Goal: Task Accomplishment & Management: Use online tool/utility

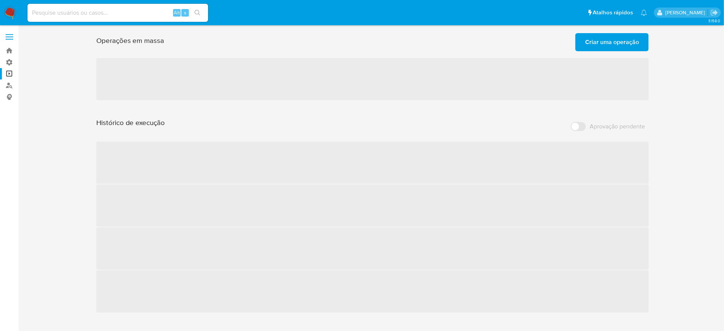
click at [592, 41] on span "Criar uma operação" at bounding box center [612, 42] width 54 height 17
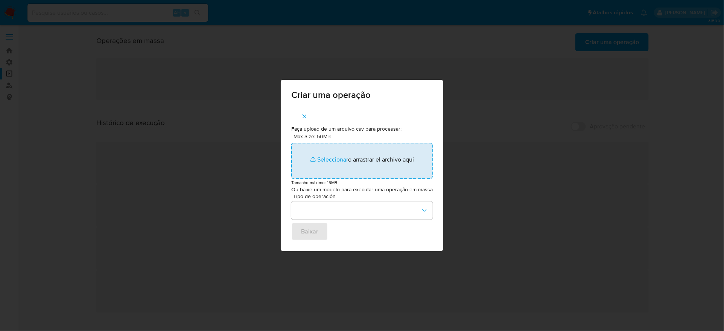
click at [339, 162] on input "Max Size: 50MB Seleccionar archivos" at bounding box center [362, 161] width 142 height 36
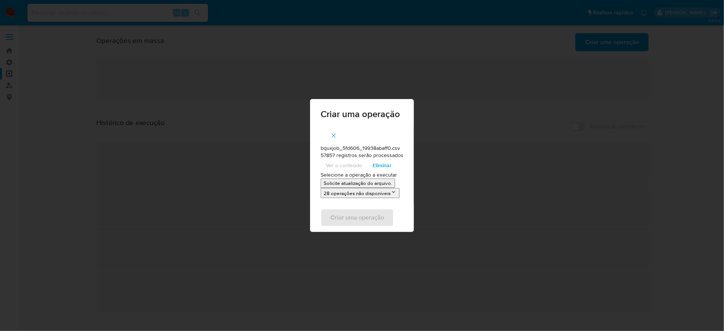
click at [349, 183] on p "Solicite atualização do arquivo." at bounding box center [358, 183] width 69 height 7
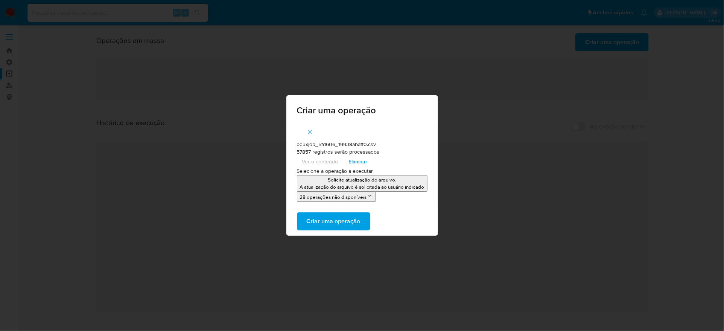
click at [347, 215] on span "Criar uma operação" at bounding box center [334, 221] width 54 height 17
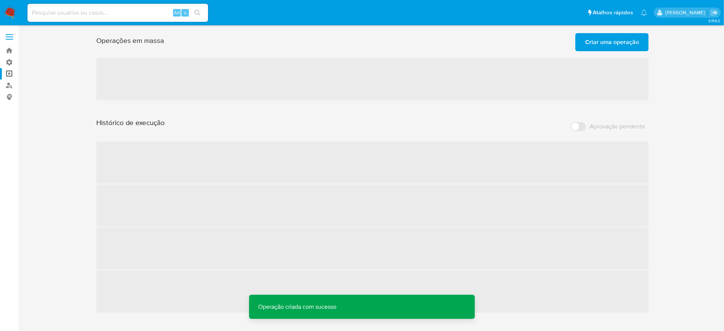
click at [600, 43] on span "Criar uma operação" at bounding box center [612, 42] width 54 height 17
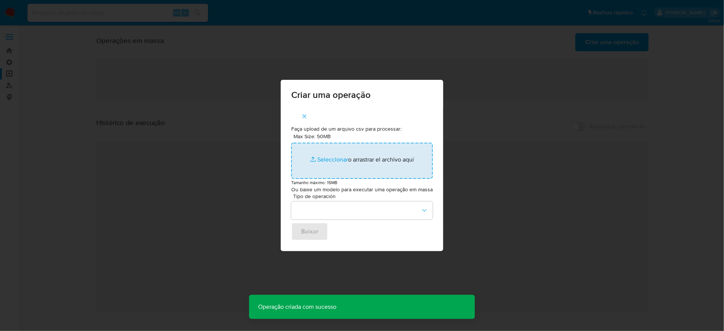
click at [395, 148] on input "Max Size: 50MB Seleccionar archivos" at bounding box center [362, 161] width 142 height 36
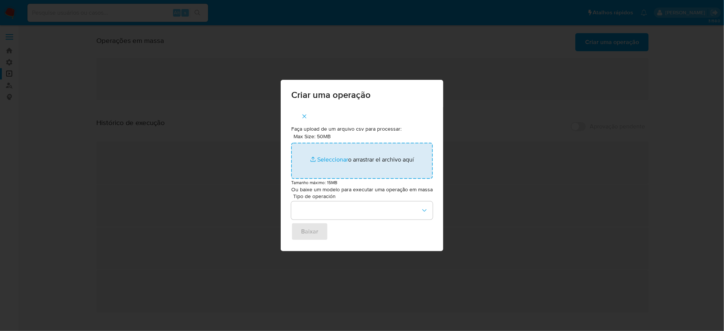
type input "C:\fakepath\bquxjob_4b67eb26_19938b1a91b.csv"
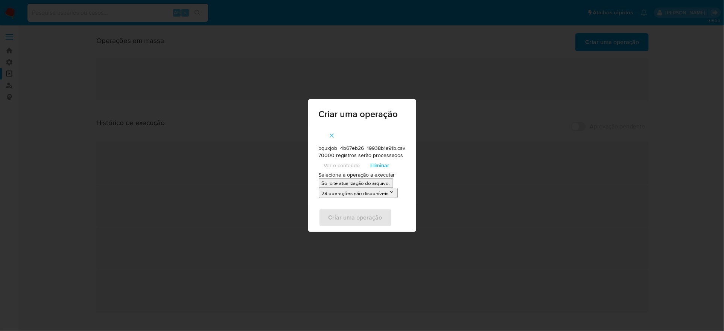
click at [351, 183] on p "Solicite atualização do arquivo." at bounding box center [356, 183] width 69 height 7
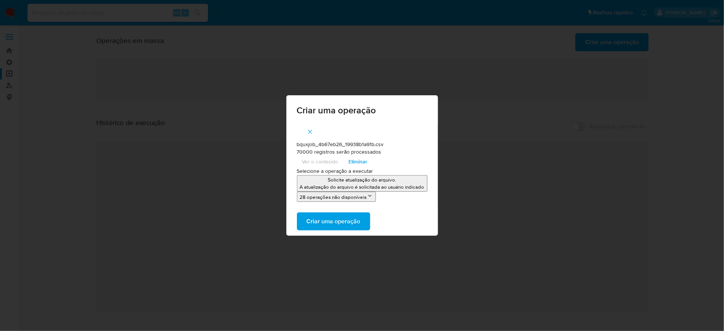
click at [361, 221] on span "Criar uma operação" at bounding box center [334, 221] width 54 height 17
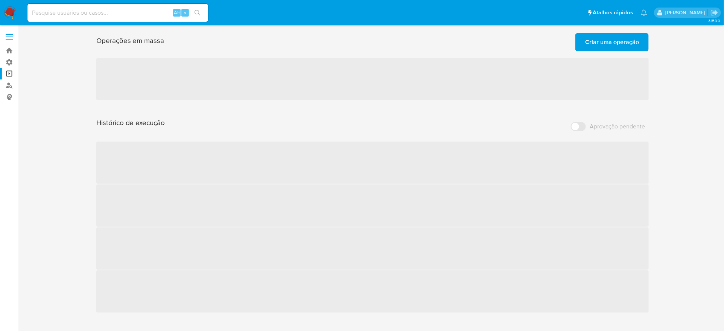
click at [603, 43] on span "Criar uma operação" at bounding box center [612, 42] width 54 height 17
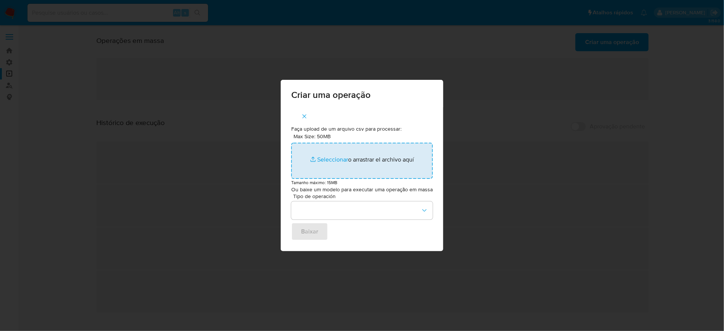
click at [392, 160] on input "Max Size: 50MB Seleccionar archivos" at bounding box center [362, 161] width 142 height 36
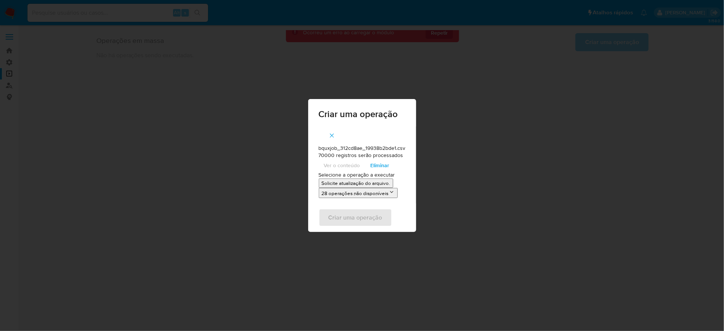
click at [353, 184] on p "Solicite atualização do arquivo." at bounding box center [356, 183] width 69 height 7
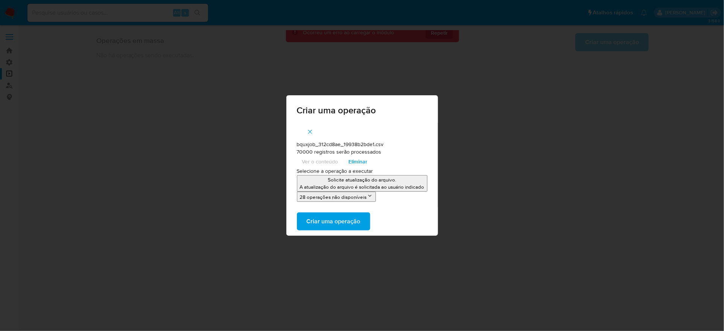
click at [361, 216] on span "Criar uma operação" at bounding box center [334, 221] width 54 height 17
